Goal: Transaction & Acquisition: Purchase product/service

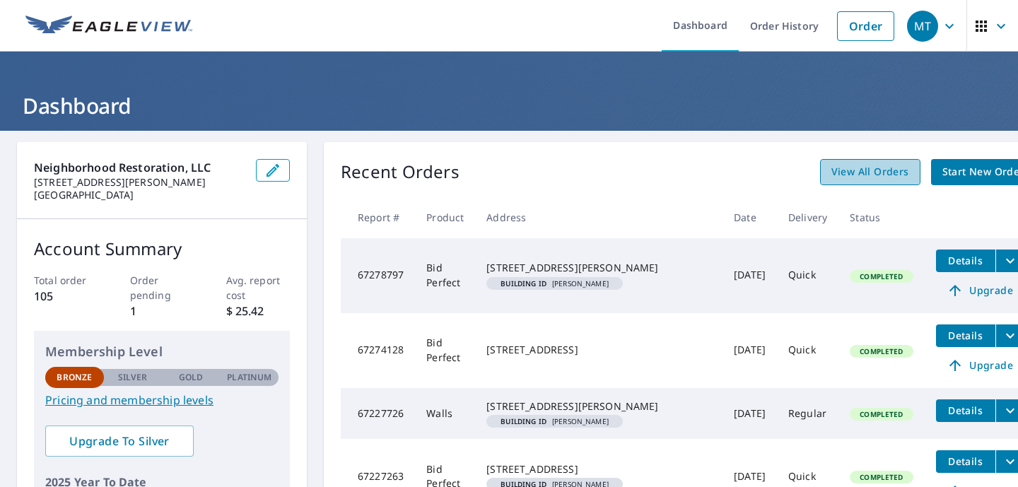
click at [832, 172] on span "View All Orders" at bounding box center [871, 172] width 78 height 18
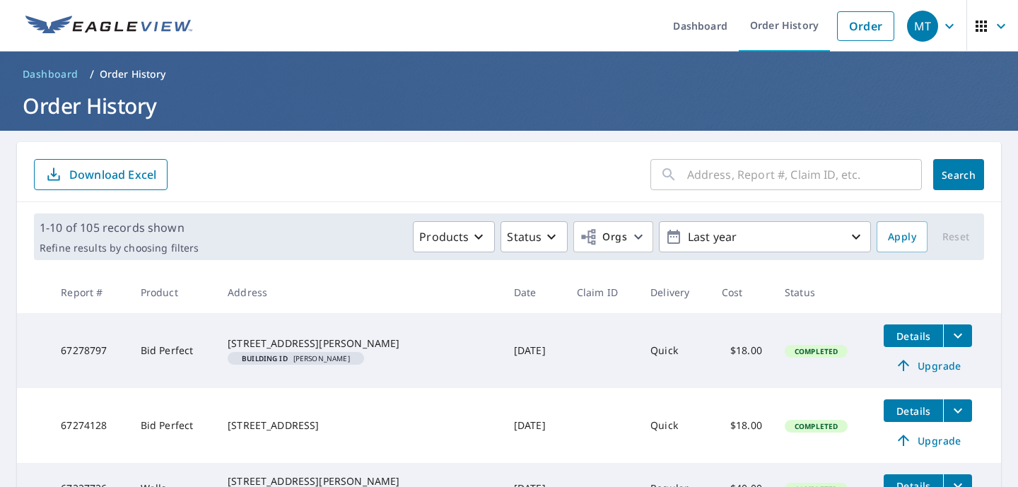
click at [738, 176] on input "text" at bounding box center [804, 175] width 235 height 40
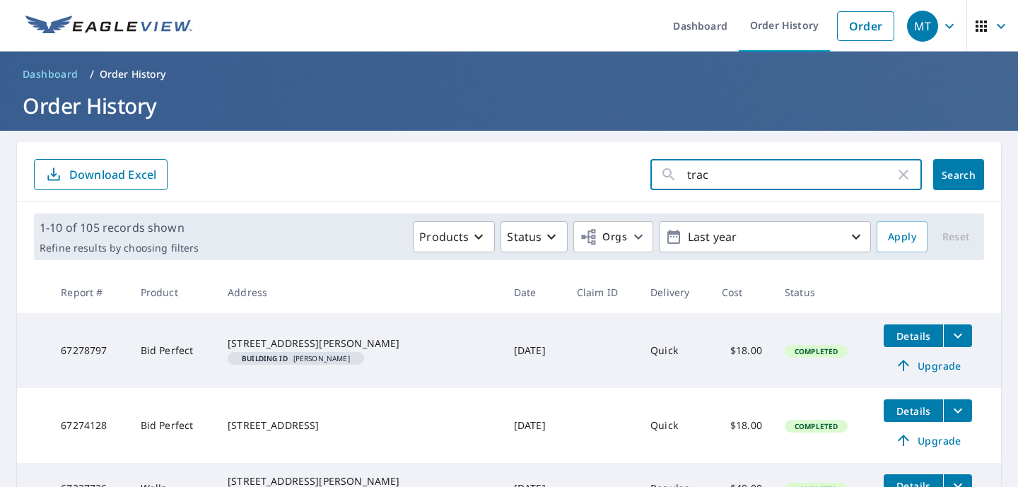
type input "[PERSON_NAME]"
click button "Search" at bounding box center [958, 174] width 51 height 31
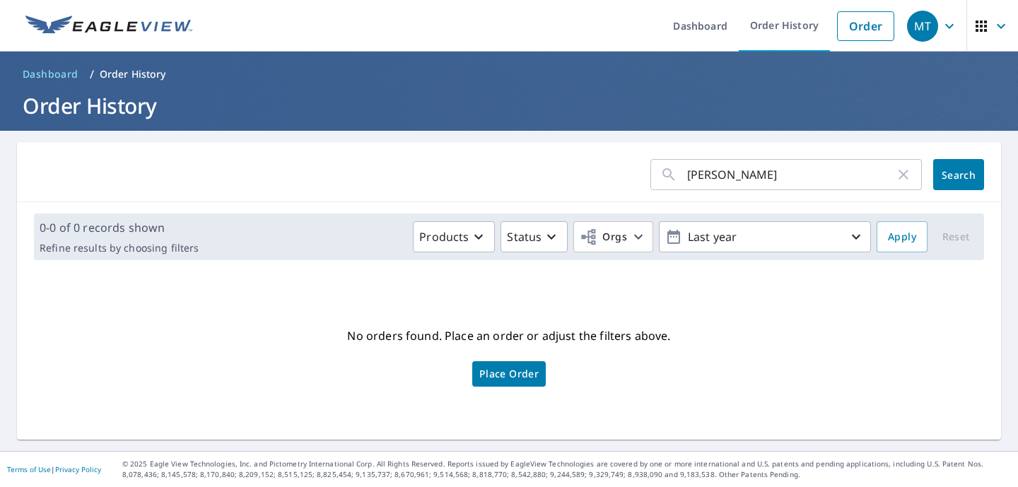
click at [500, 378] on span "Place Order" at bounding box center [508, 374] width 59 height 7
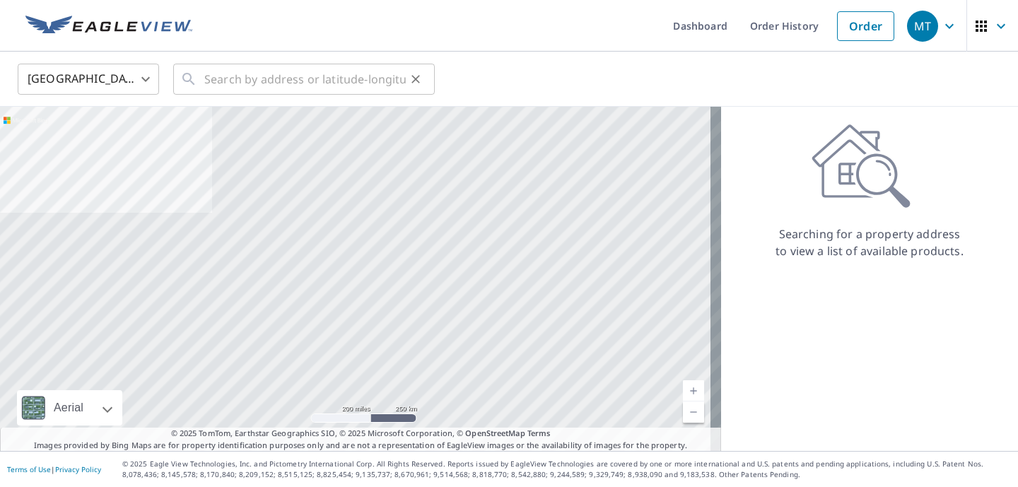
click at [202, 81] on div "​" at bounding box center [304, 79] width 262 height 31
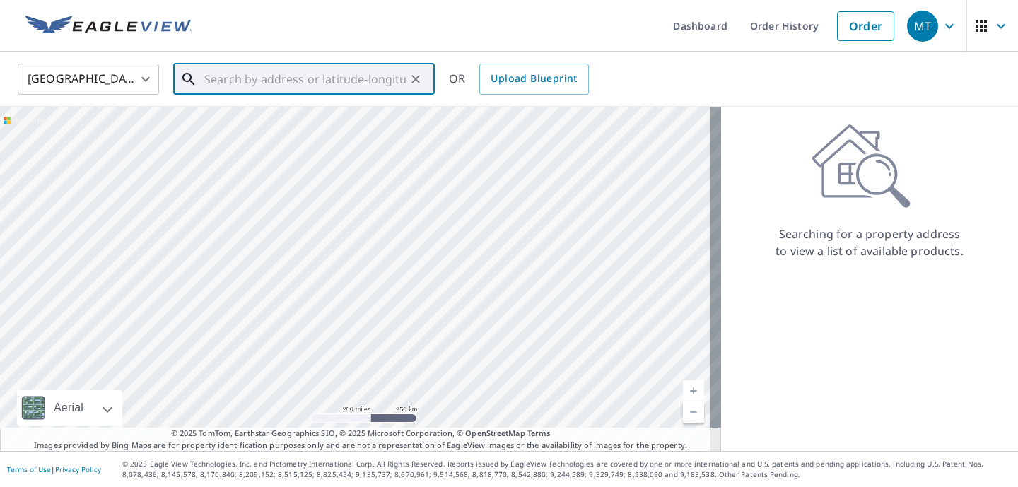
paste input "[STREET_ADDRESS]"
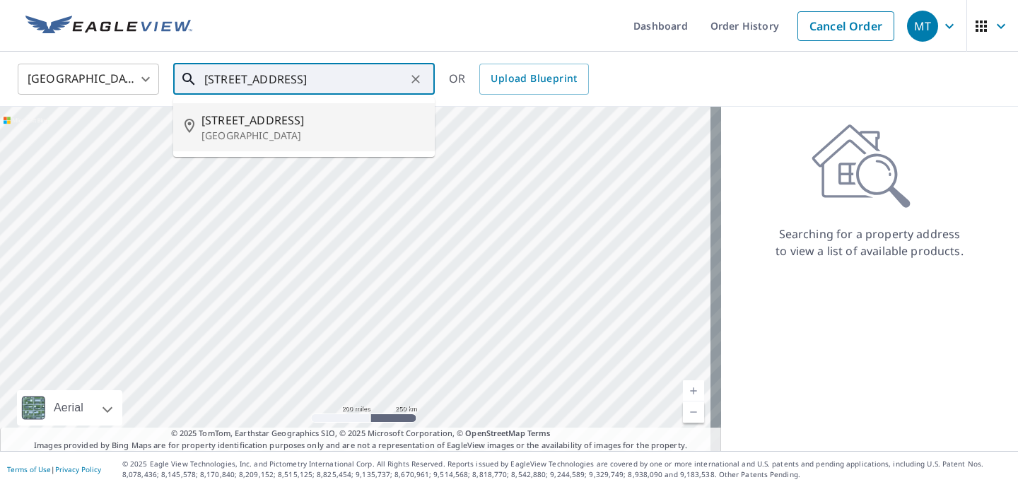
click at [307, 120] on span "[STREET_ADDRESS]" at bounding box center [313, 120] width 222 height 17
type input "4607 Riverdale Rd Riverdale, MD 20737"
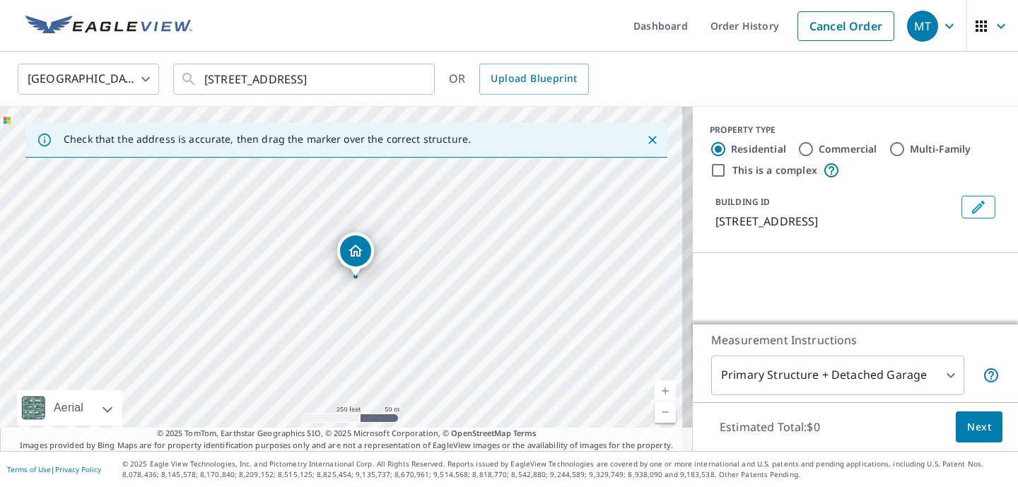
click at [982, 215] on div "BUILDING ID 4607 Riverdale Rd, Riverdale, MD, 20737" at bounding box center [855, 212] width 325 height 45
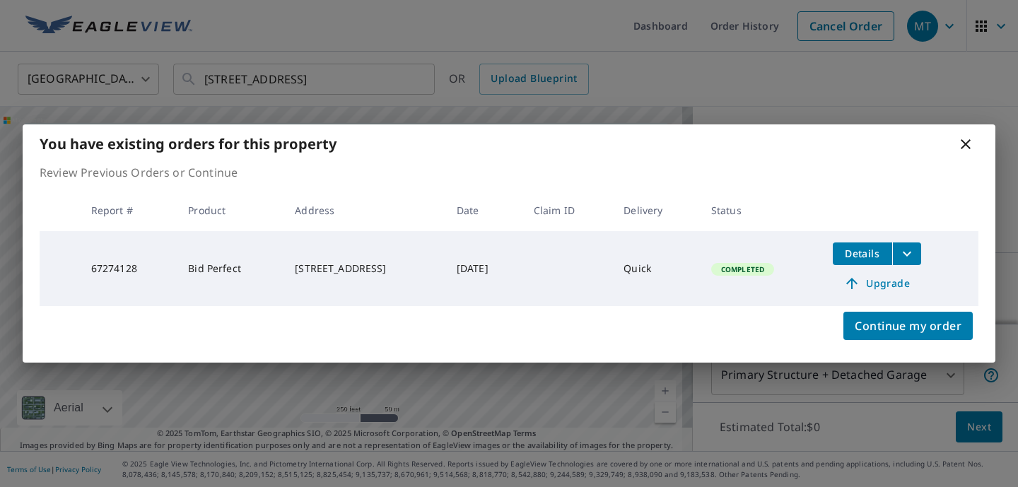
click at [981, 215] on div "Review Previous Orders or Continue Report # Product Address Date Claim ID Deliv…" at bounding box center [509, 235] width 973 height 142
click at [965, 158] on div "You have existing orders for this property" at bounding box center [509, 143] width 973 height 39
click at [965, 151] on icon at bounding box center [966, 144] width 17 height 17
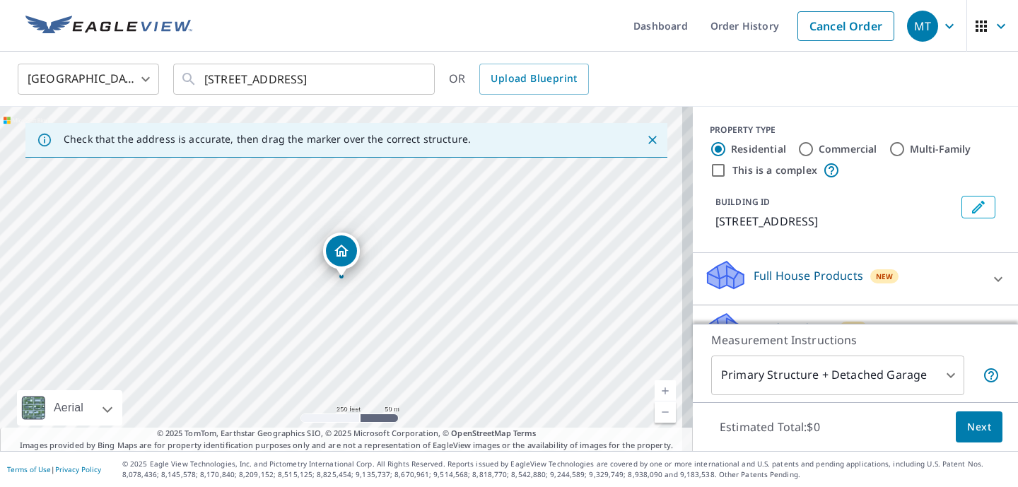
click at [970, 207] on icon "Edit building 1" at bounding box center [978, 207] width 17 height 17
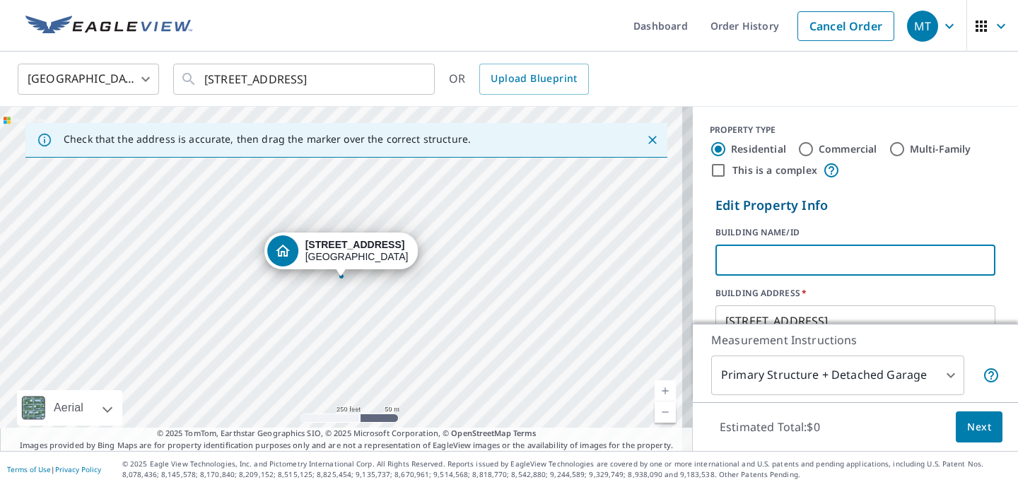
click at [863, 256] on input "text" at bounding box center [856, 260] width 280 height 40
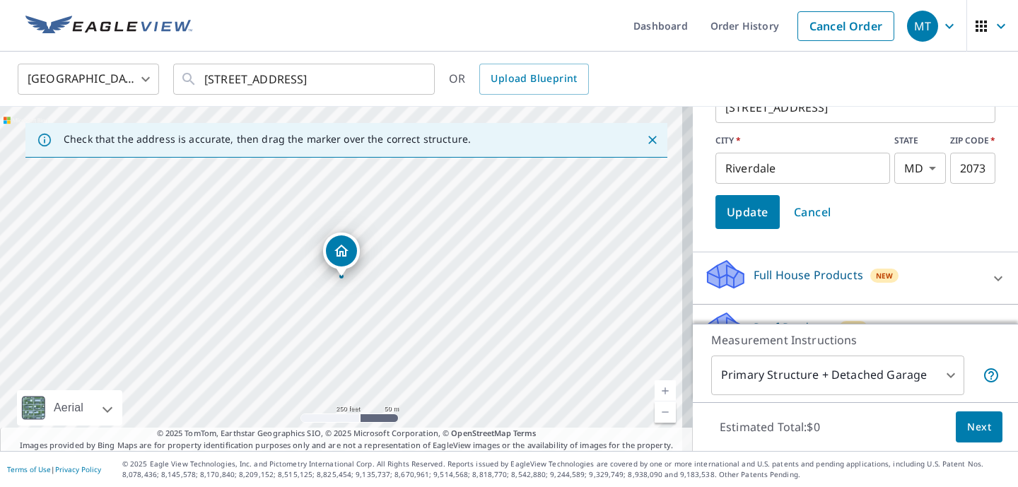
scroll to position [216, 0]
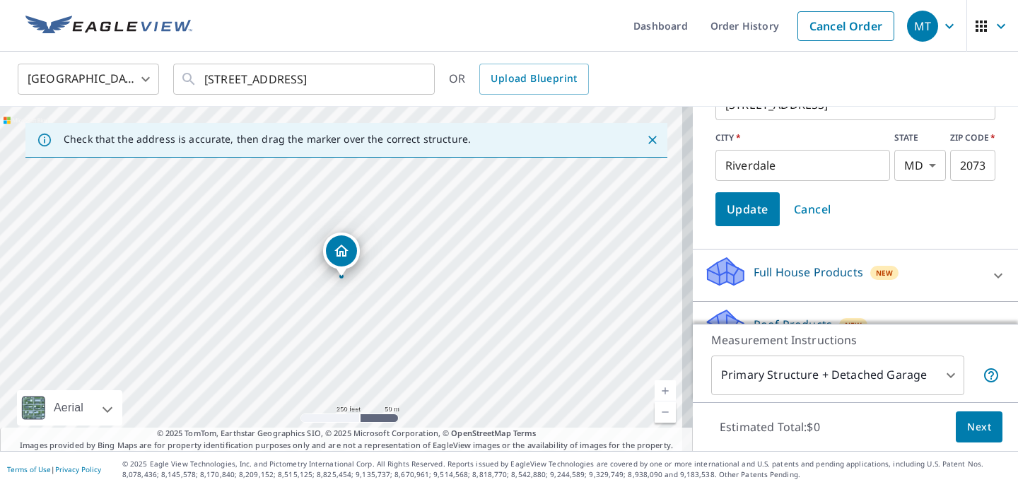
type input "Tracey Bellamy"
drag, startPoint x: 755, startPoint y: 216, endPoint x: 899, endPoint y: 244, distance: 146.2
click at [899, 244] on div "PROPERTY TYPE Residential Commercial Multi-Family This is a complex Edit Proper…" at bounding box center [855, 69] width 325 height 359
click at [727, 215] on span "Update" at bounding box center [748, 209] width 42 height 20
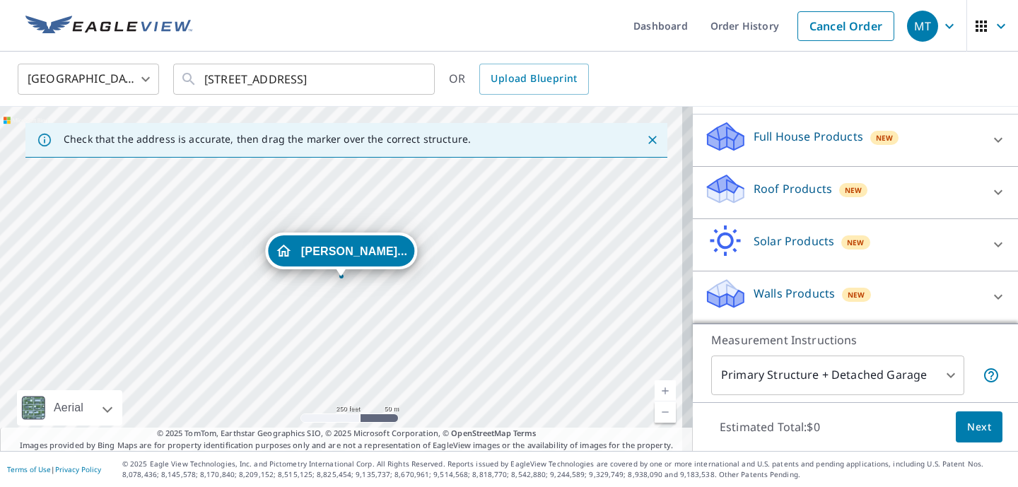
scroll to position [140, 0]
click at [762, 201] on div "Roof Products New" at bounding box center [842, 193] width 277 height 40
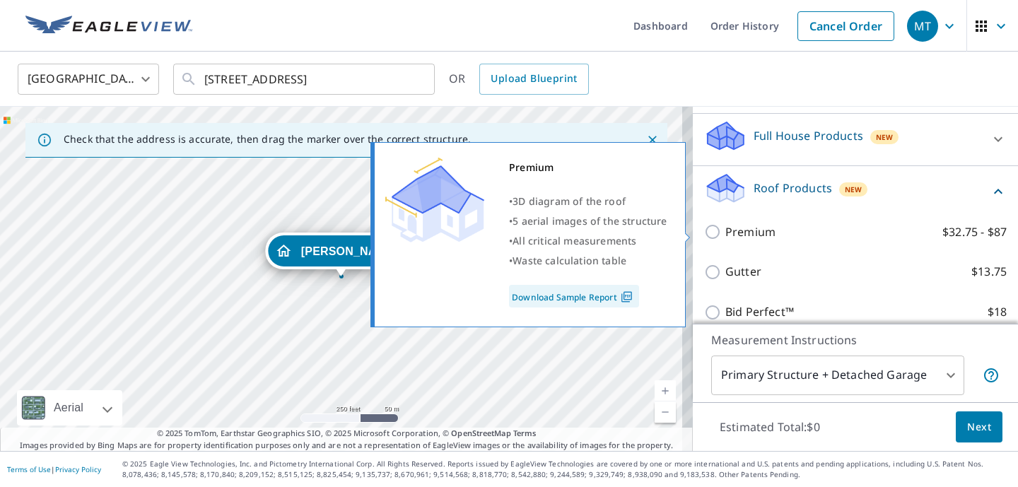
click at [761, 236] on p "Premium" at bounding box center [751, 232] width 50 height 18
click at [726, 236] on input "Premium $32.75 - $87" at bounding box center [714, 231] width 21 height 17
checkbox input "true"
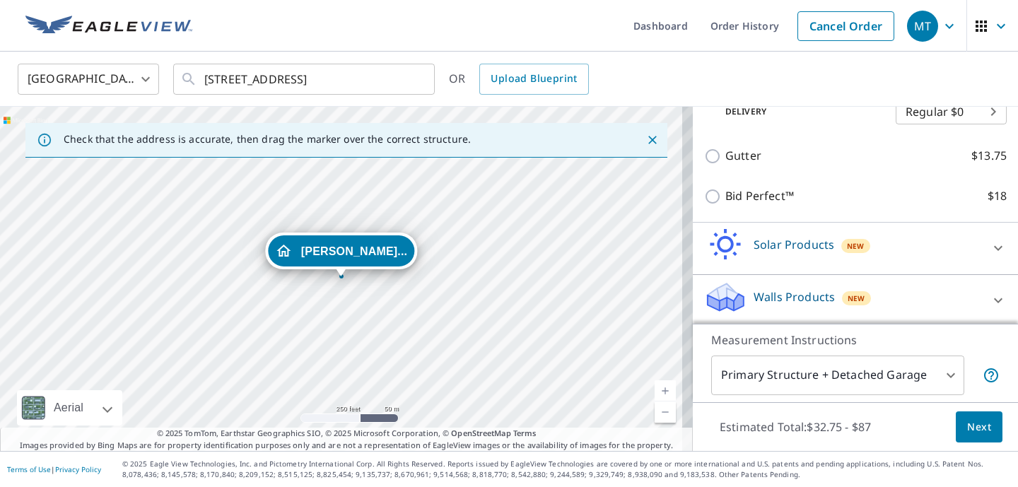
scroll to position [307, 0]
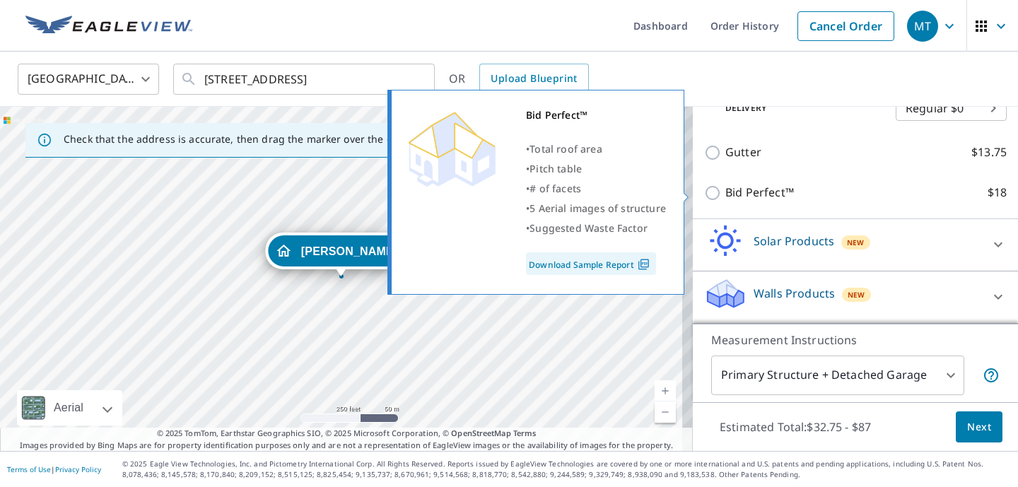
click at [737, 186] on p "Bid Perfect™" at bounding box center [760, 193] width 69 height 18
click at [726, 186] on input "Bid Perfect™ $18" at bounding box center [714, 193] width 21 height 17
checkbox input "true"
checkbox input "false"
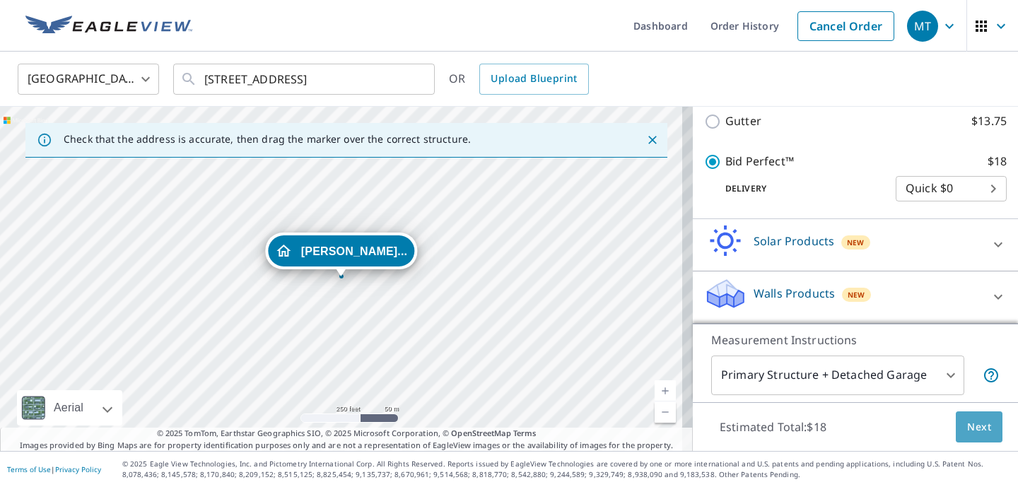
click at [967, 426] on span "Next" at bounding box center [979, 428] width 24 height 18
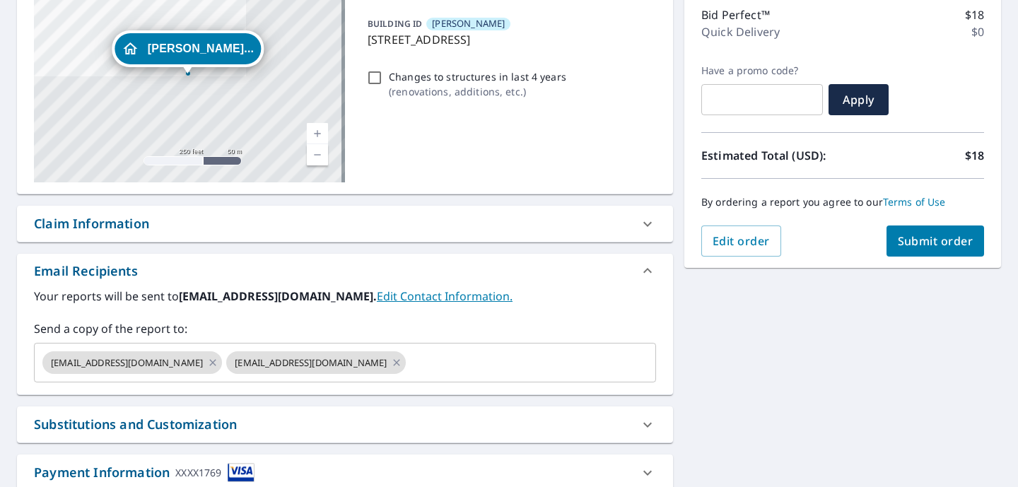
scroll to position [206, 0]
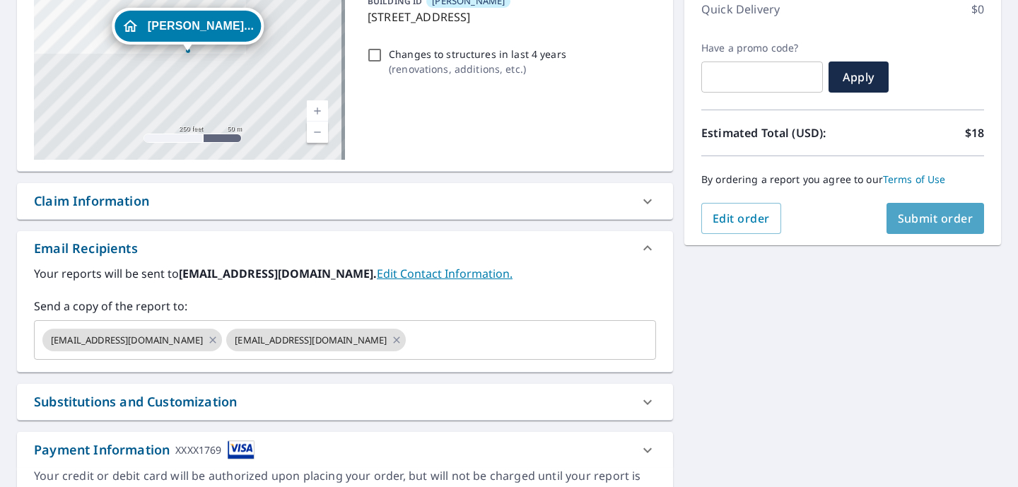
click at [920, 219] on span "Submit order" at bounding box center [936, 219] width 76 height 16
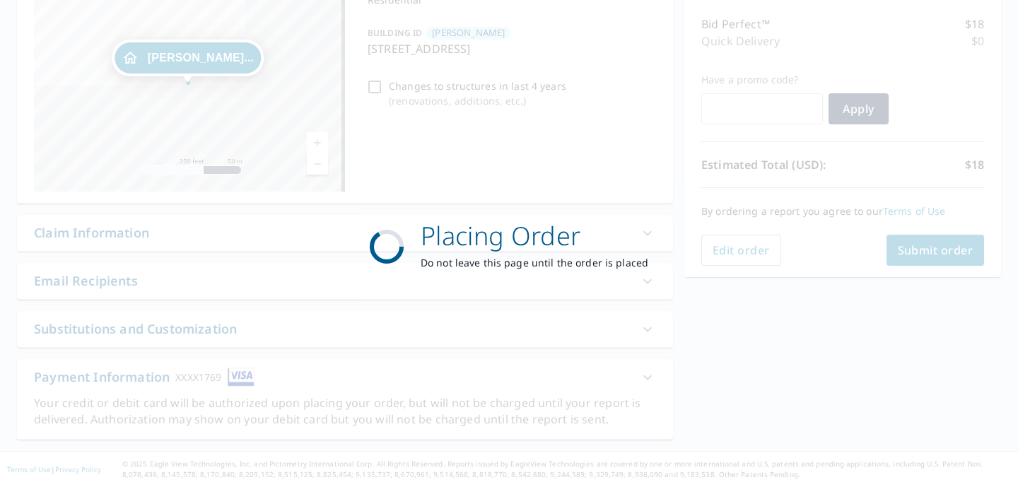
scroll to position [174, 0]
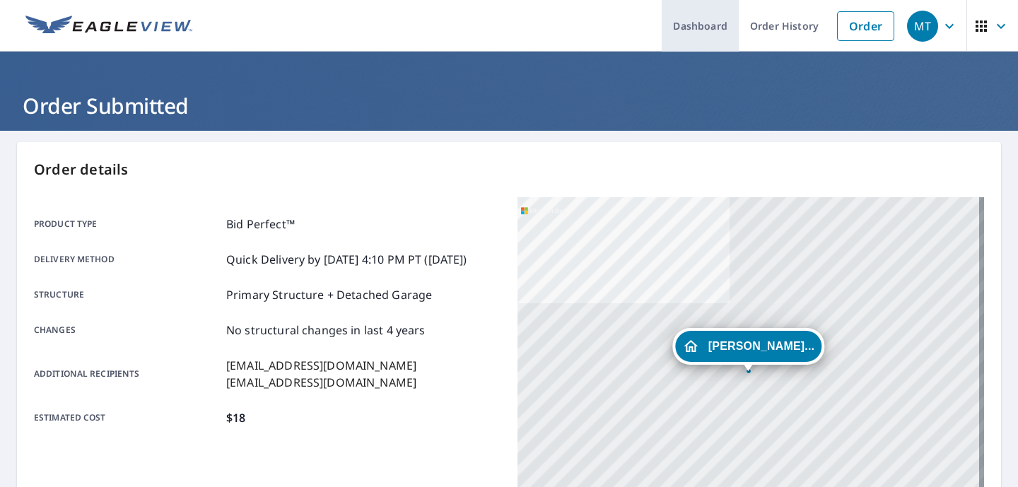
click at [713, 35] on link "Dashboard" at bounding box center [700, 26] width 77 height 52
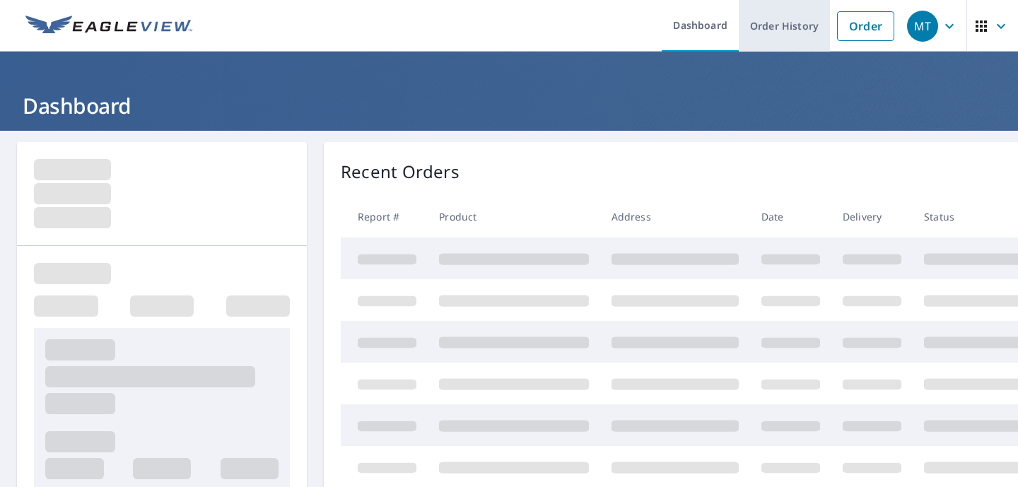
click at [767, 30] on link "Order History" at bounding box center [784, 26] width 91 height 52
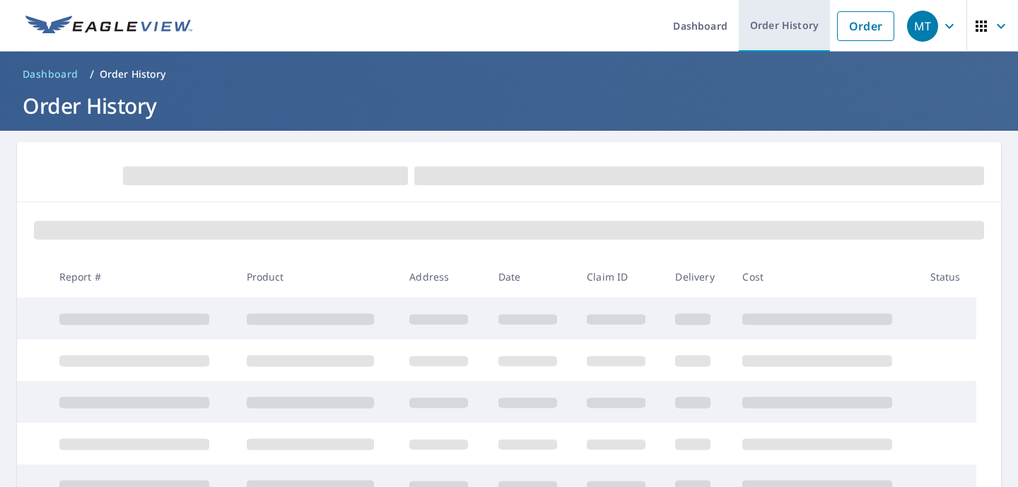
click at [767, 30] on link "Order History" at bounding box center [784, 26] width 91 height 52
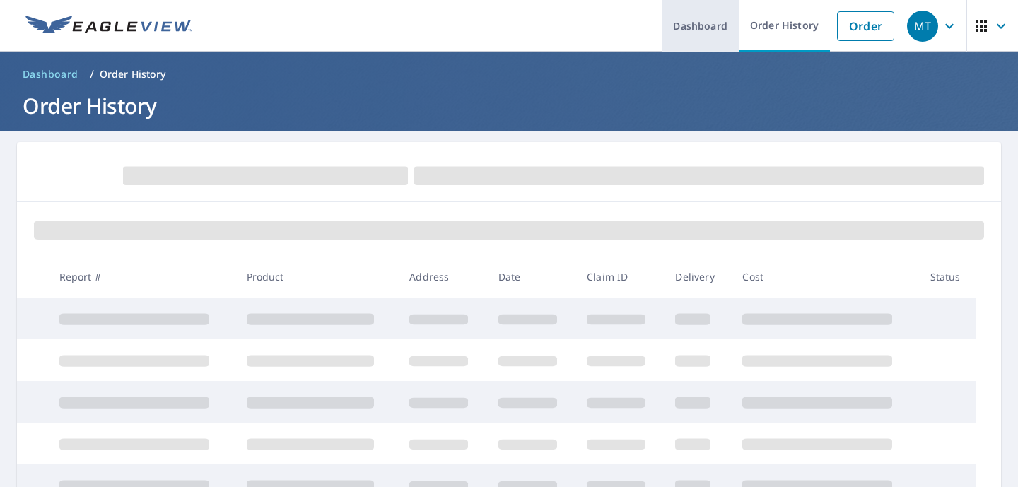
drag, startPoint x: 767, startPoint y: 30, endPoint x: 726, endPoint y: 29, distance: 41.0
click at [726, 30] on ul "Dashboard Order History Order" at bounding box center [551, 26] width 701 height 52
click at [726, 29] on link "Dashboard" at bounding box center [700, 26] width 77 height 52
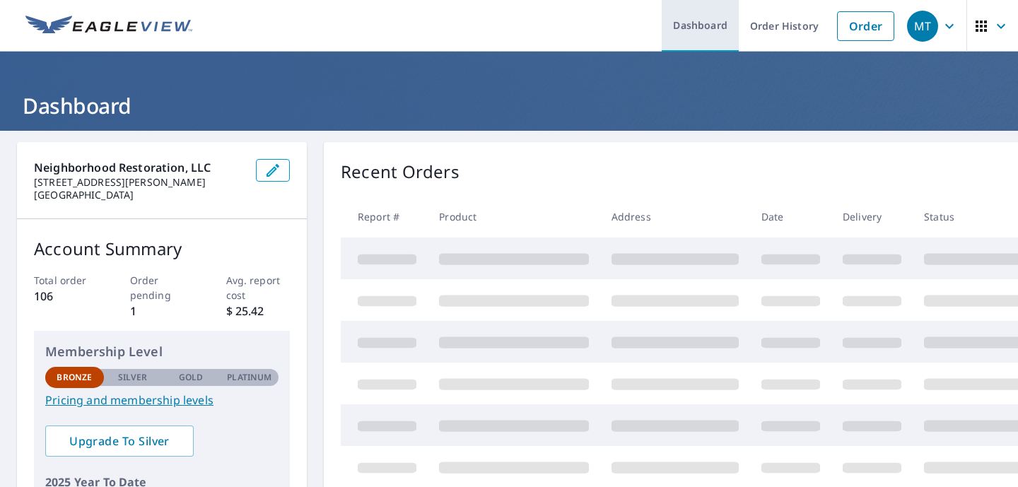
click at [707, 19] on link "Dashboard" at bounding box center [700, 26] width 77 height 52
click at [598, 53] on header "Dashboard" at bounding box center [509, 91] width 1018 height 79
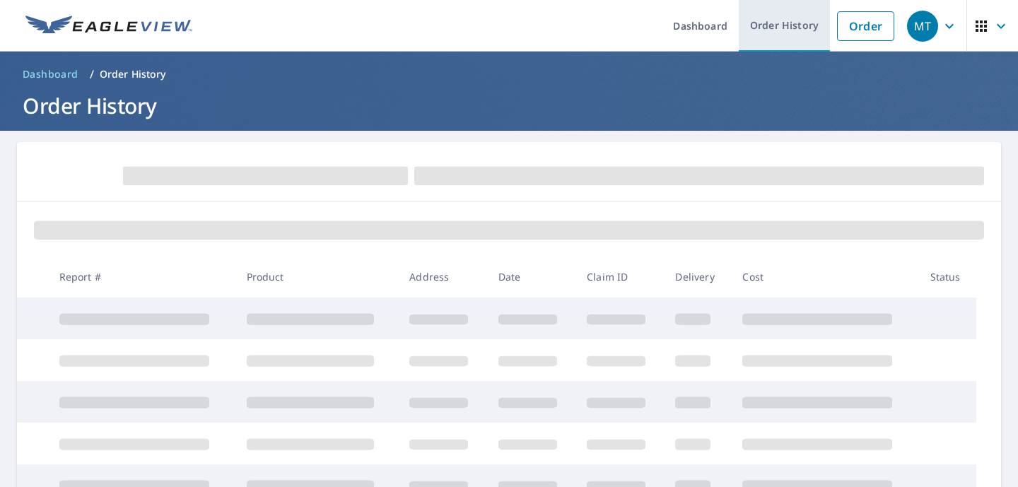
click at [745, 45] on link "Order History" at bounding box center [784, 26] width 91 height 52
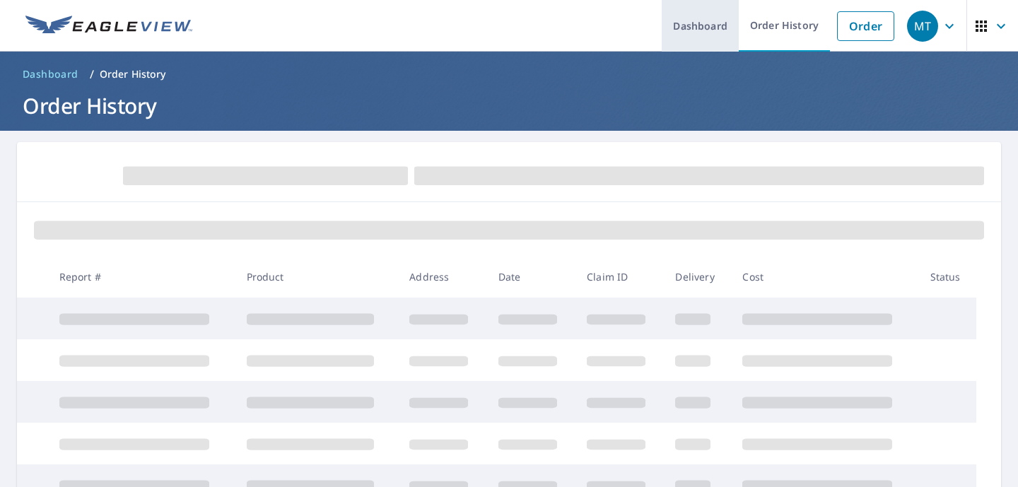
click at [693, 35] on link "Dashboard" at bounding box center [700, 26] width 77 height 52
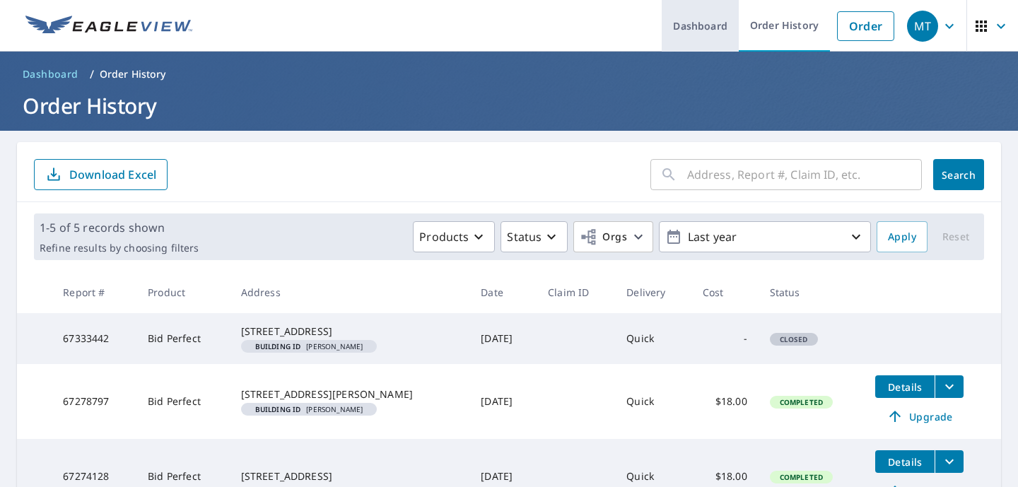
click at [706, 25] on link "Dashboard" at bounding box center [700, 26] width 77 height 52
click at [663, 24] on link "Dashboard" at bounding box center [700, 26] width 77 height 52
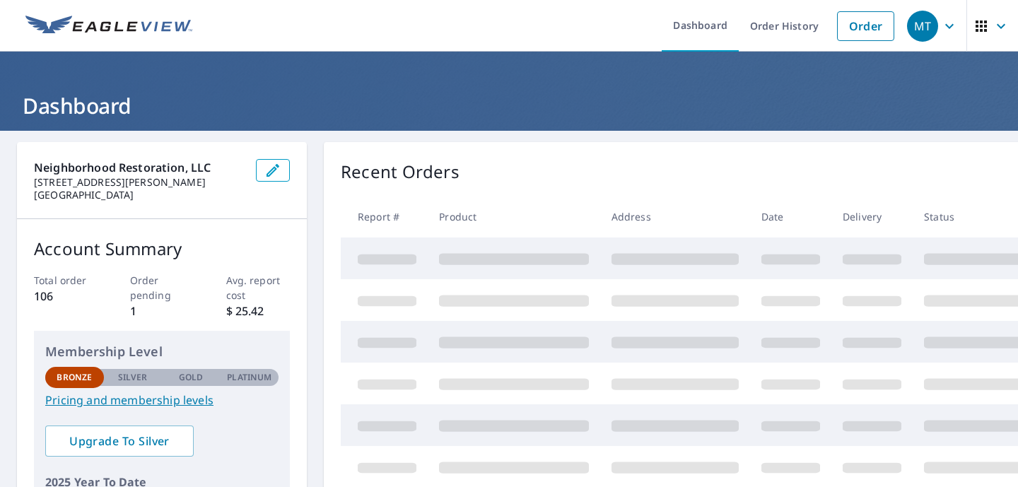
click at [487, 25] on ul "Dashboard Order History Order" at bounding box center [551, 26] width 701 height 52
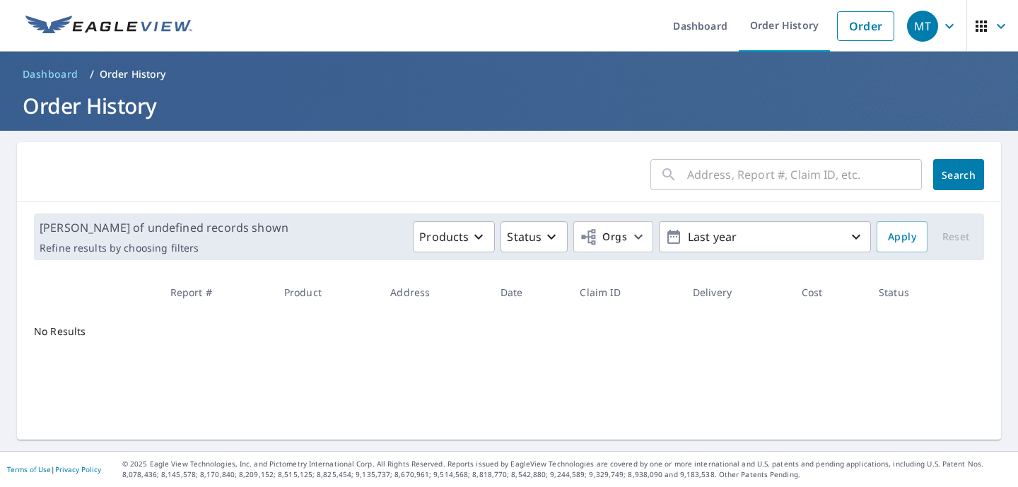
drag, startPoint x: 218, startPoint y: 26, endPoint x: 9, endPoint y: 28, distance: 208.6
click at [9, 28] on header "Dashboard Order History Order MT" at bounding box center [509, 26] width 1018 height 52
click at [49, 219] on div "NaN-NaN of undefined records shown Refine results by choosing filters Products …" at bounding box center [509, 237] width 950 height 47
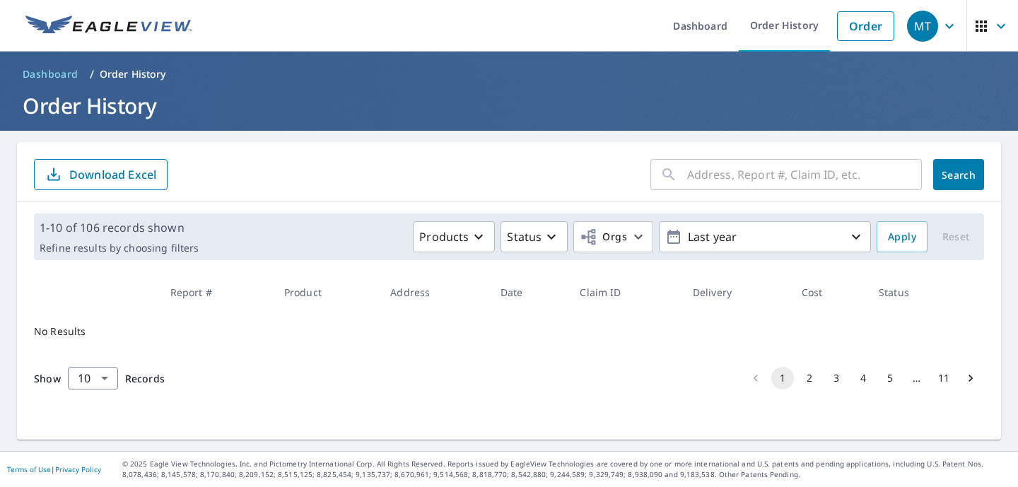
drag, startPoint x: 45, startPoint y: 130, endPoint x: 39, endPoint y: 114, distance: 17.2
click at [39, 114] on div "Dashboard Order History Order MT Dashboard / Order History Order History ​ Sear…" at bounding box center [509, 243] width 1018 height 487
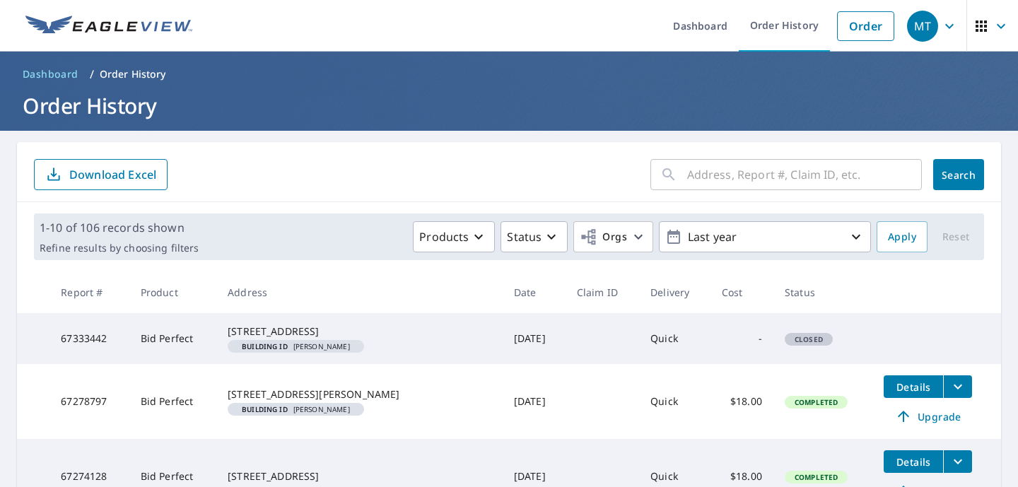
click at [27, 105] on h1 "Order History" at bounding box center [509, 105] width 984 height 29
drag, startPoint x: 27, startPoint y: 105, endPoint x: 231, endPoint y: 105, distance: 203.7
click at [231, 105] on h1 "Order History" at bounding box center [509, 105] width 984 height 29
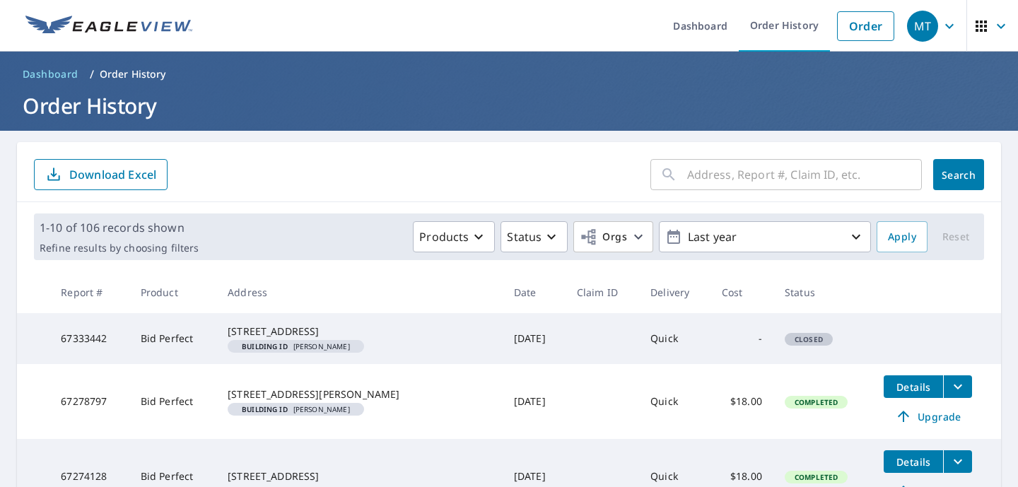
click at [231, 107] on h1 "Order History" at bounding box center [509, 105] width 984 height 29
drag, startPoint x: 230, startPoint y: 107, endPoint x: 8, endPoint y: 76, distance: 224.2
click at [8, 76] on header "Dashboard / Order History Order History" at bounding box center [509, 91] width 1018 height 79
click at [8, 73] on header "Dashboard / Order History Order History" at bounding box center [509, 91] width 1018 height 79
click at [55, 77] on span "Dashboard" at bounding box center [51, 74] width 56 height 14
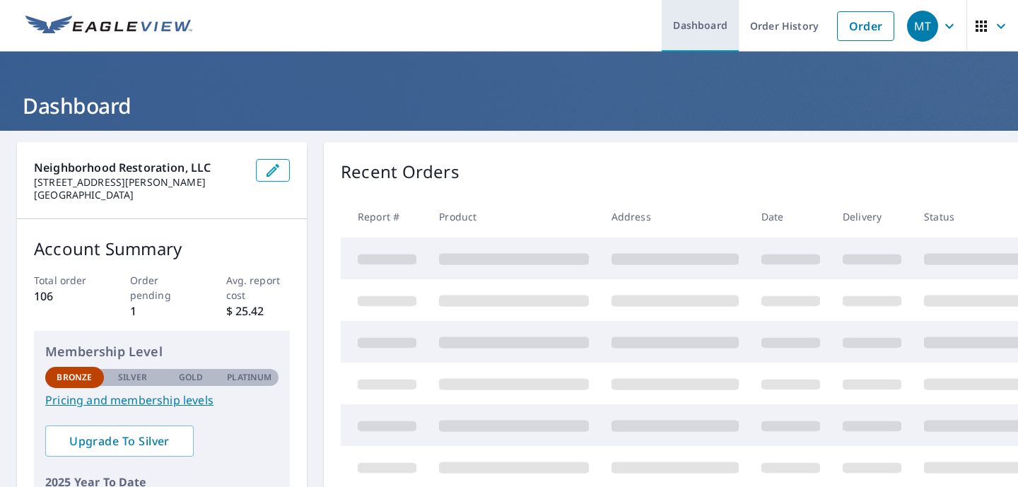
click at [707, 28] on link "Dashboard" at bounding box center [700, 26] width 77 height 52
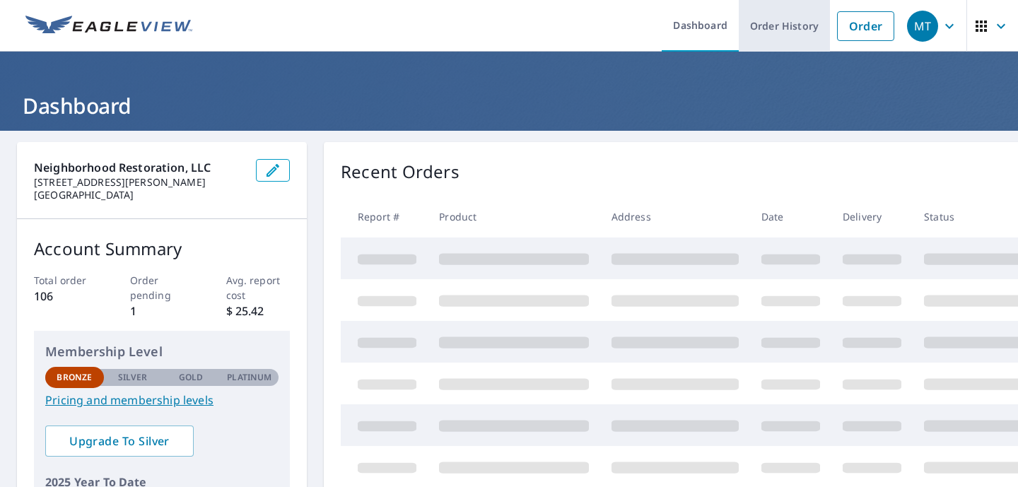
click at [769, 20] on link "Order History" at bounding box center [784, 26] width 91 height 52
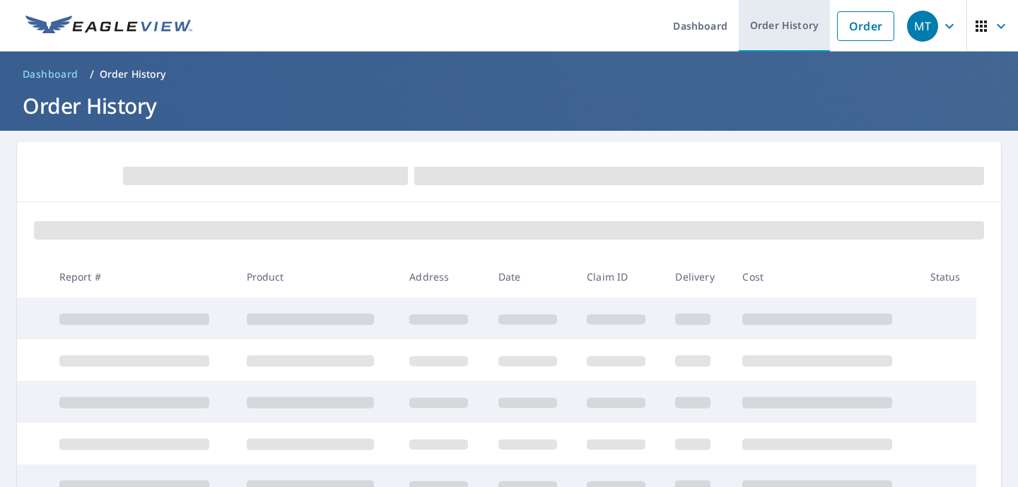
click at [769, 20] on link "Order History" at bounding box center [784, 26] width 91 height 52
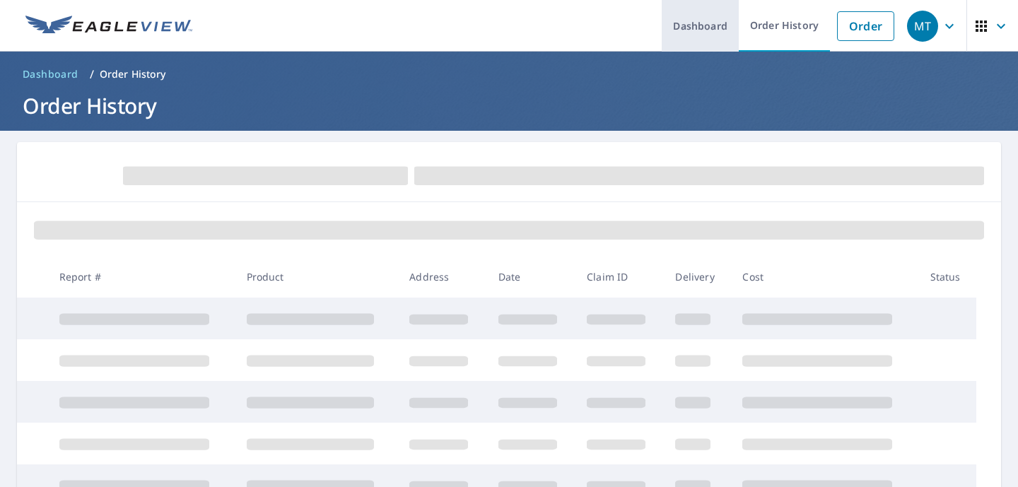
click at [690, 24] on link "Dashboard" at bounding box center [700, 26] width 77 height 52
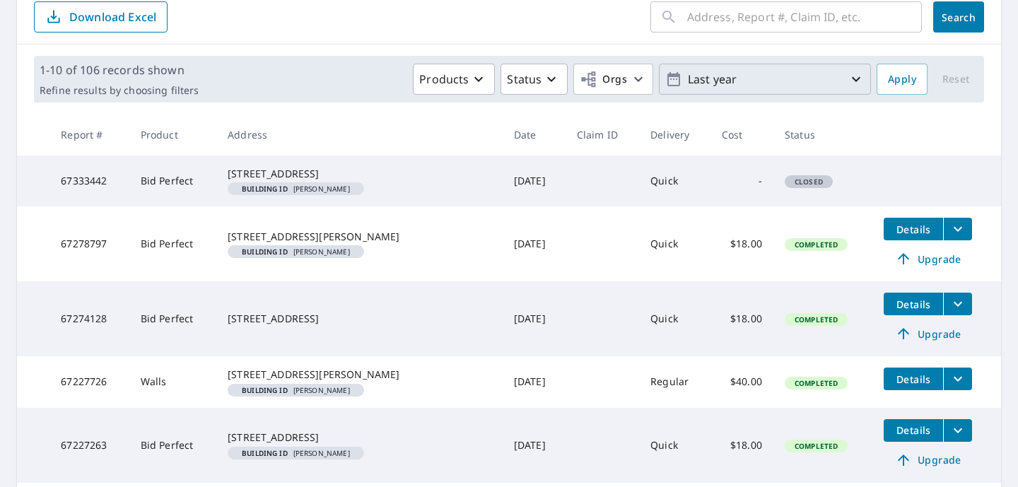
scroll to position [170, 0]
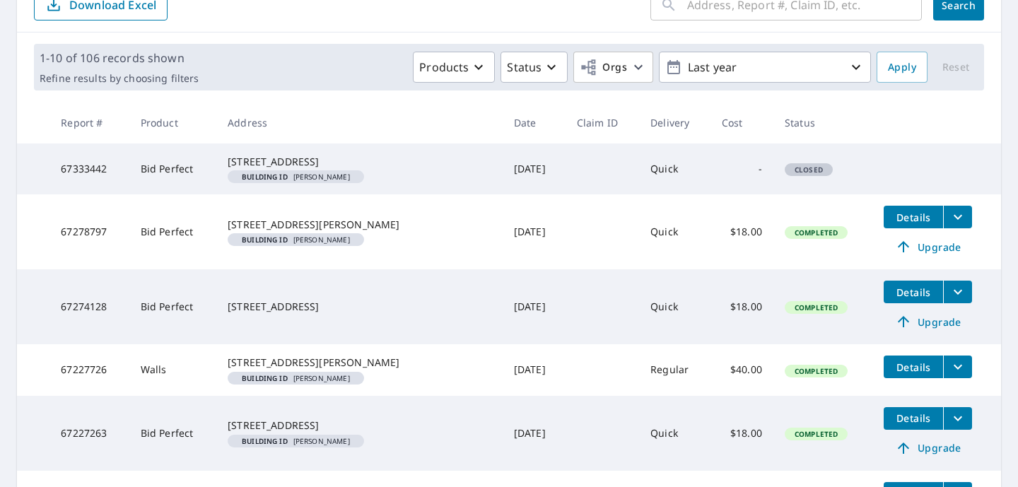
drag, startPoint x: 336, startPoint y: 177, endPoint x: 252, endPoint y: 153, distance: 86.7
click at [252, 153] on td "4607 Riverdale Rd Riverdale, MD 20737 Building ID Tracey Bellamy" at bounding box center [359, 169] width 286 height 51
copy div "[STREET_ADDRESS]"
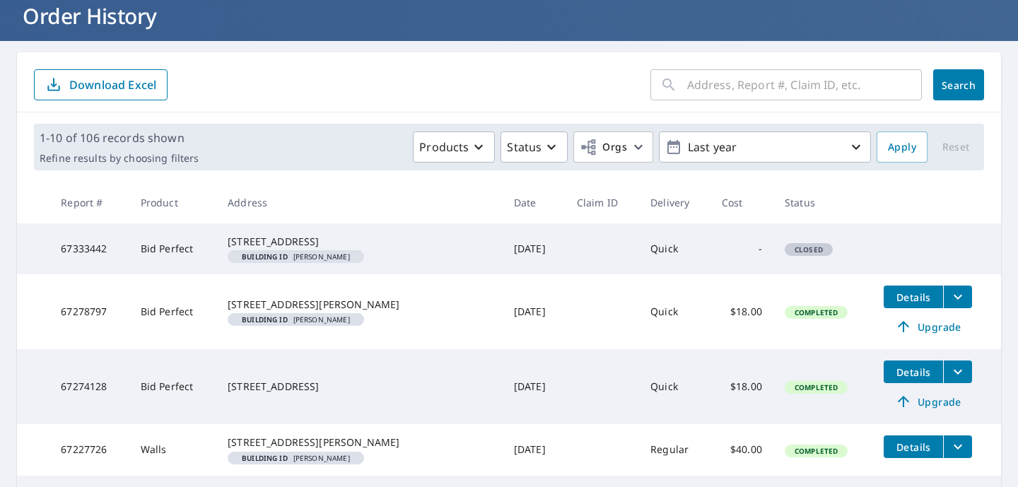
scroll to position [0, 0]
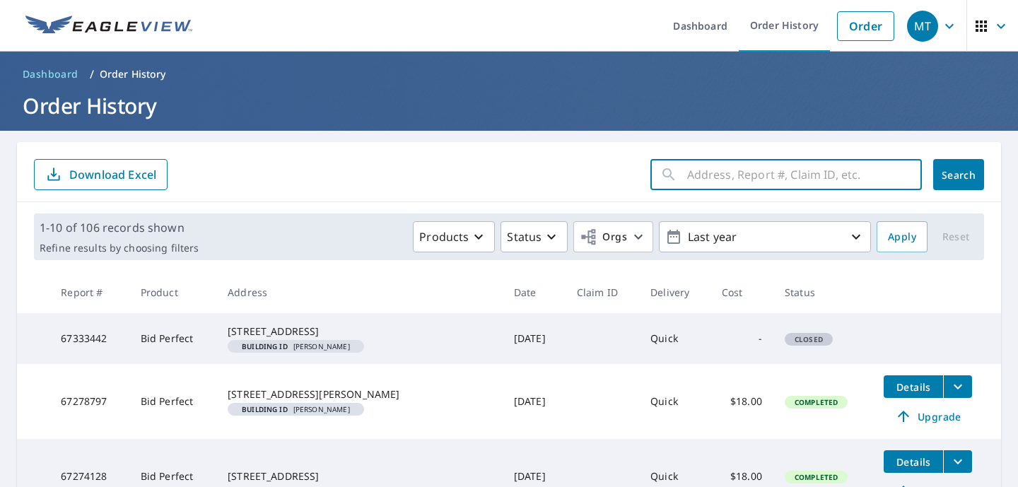
click at [696, 173] on input "text" at bounding box center [804, 175] width 235 height 40
paste input "4607 Riverdale Rd Riverdale, MD 20737"
type input "4607 Riverdale Rd Riverdale, MD 20737"
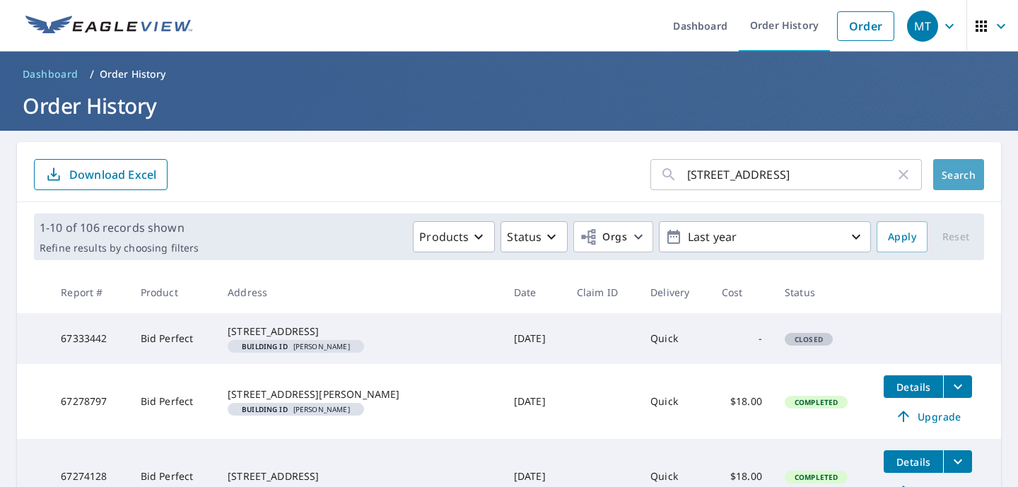
click at [947, 170] on span "Search" at bounding box center [959, 174] width 28 height 13
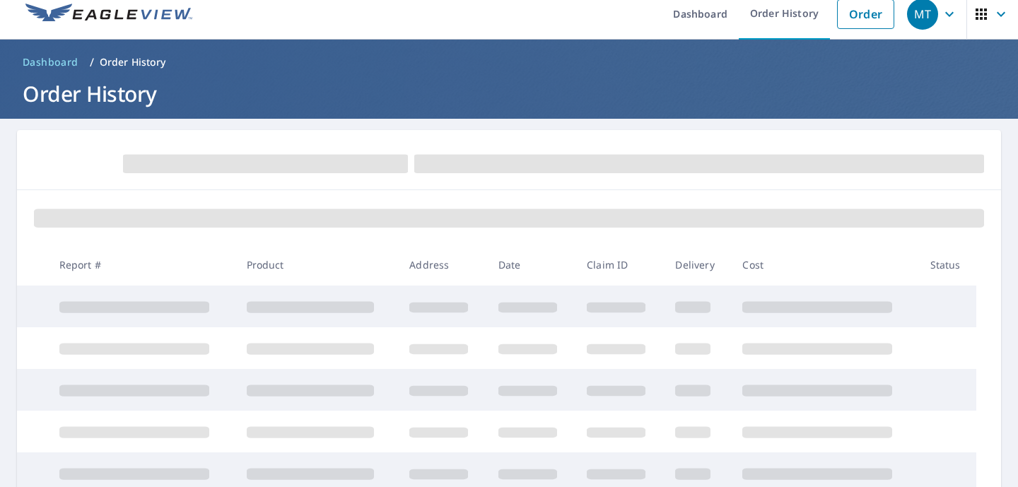
scroll to position [14, 0]
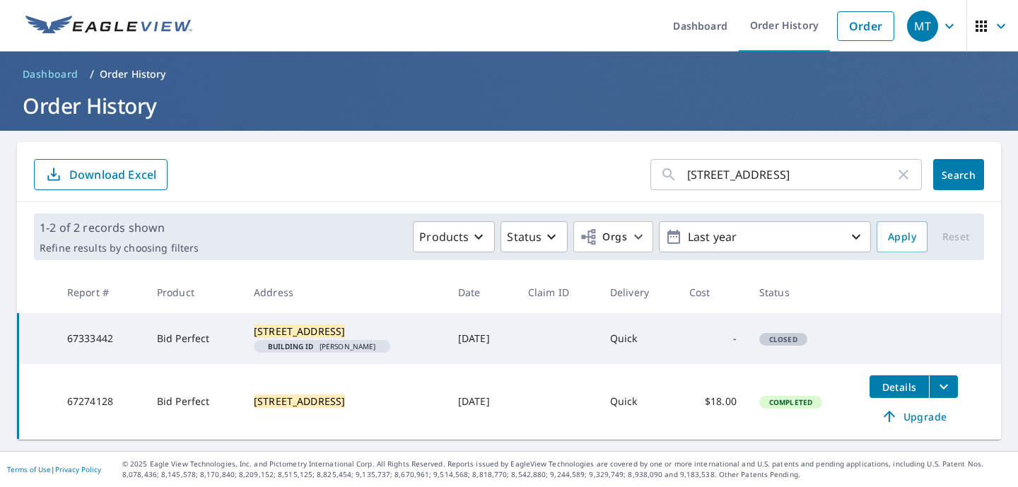
click at [290, 325] on mark "[STREET_ADDRESS]" at bounding box center [299, 331] width 91 height 13
click at [936, 394] on icon "filesDropdownBtn-67274128" at bounding box center [944, 386] width 17 height 17
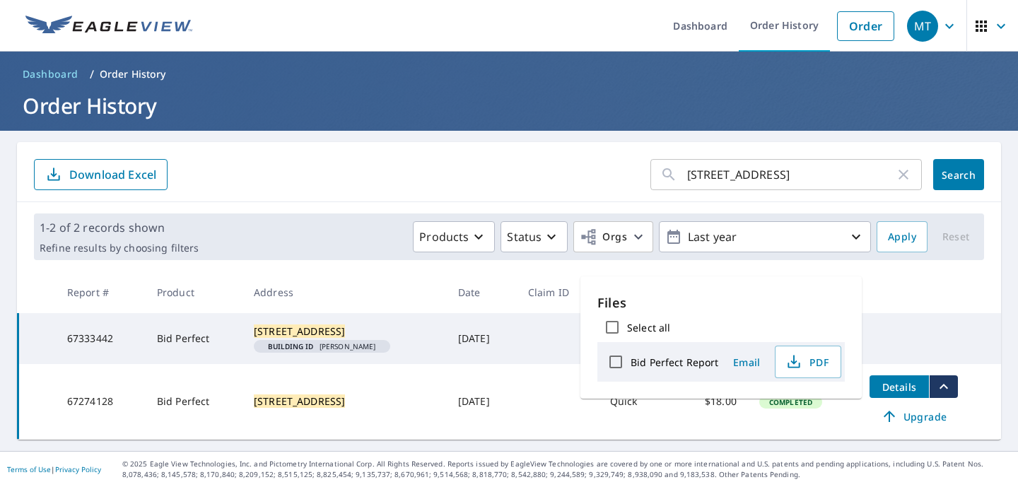
click at [612, 361] on input "Bid Perfect Report" at bounding box center [616, 362] width 30 height 30
checkbox input "true"
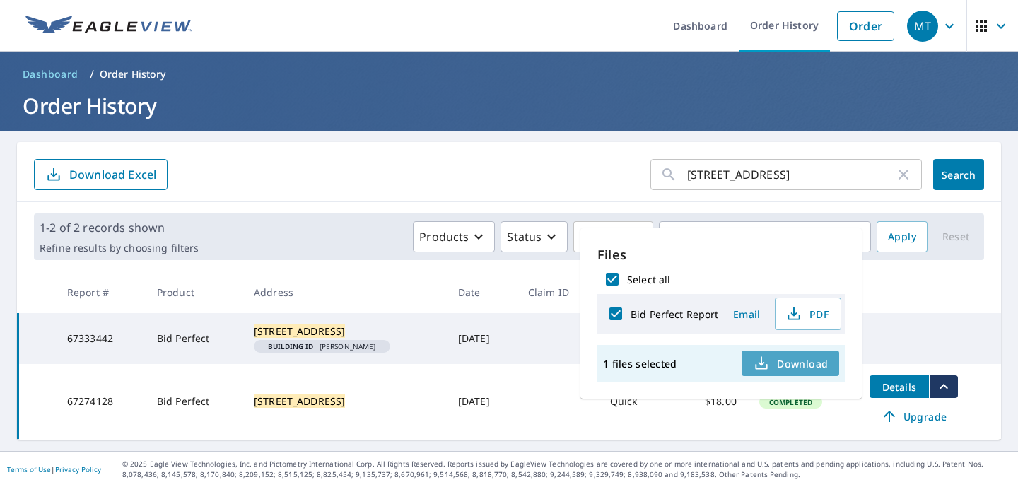
click at [790, 354] on button "Download" at bounding box center [791, 363] width 98 height 25
